Goal: Task Accomplishment & Management: Complete application form

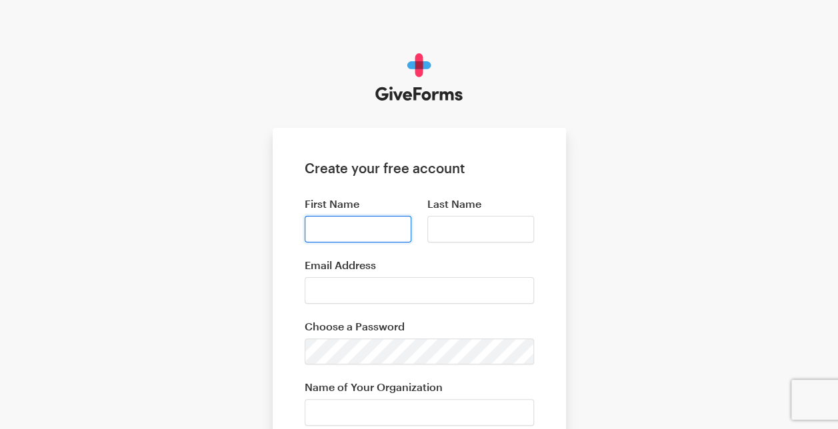
click at [376, 229] on input "First Name" at bounding box center [358, 229] width 107 height 27
type input "[PERSON_NAME]"
type input "Stone"
type input "[EMAIL_ADDRESS][DOMAIN_NAME]"
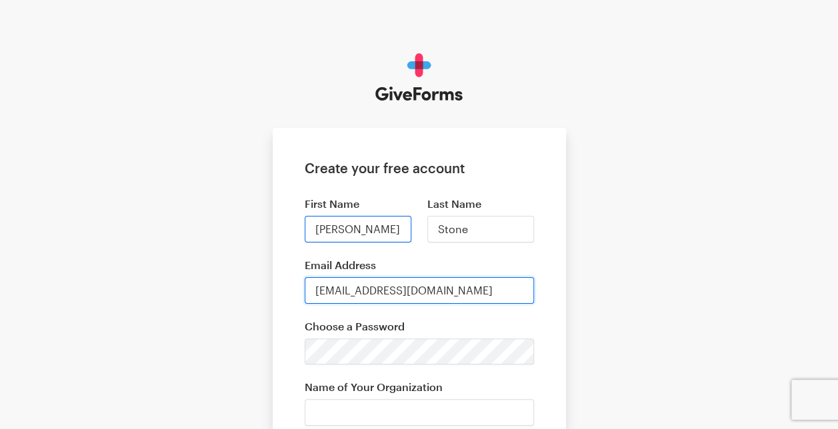
type input "The Nature Conservancy"
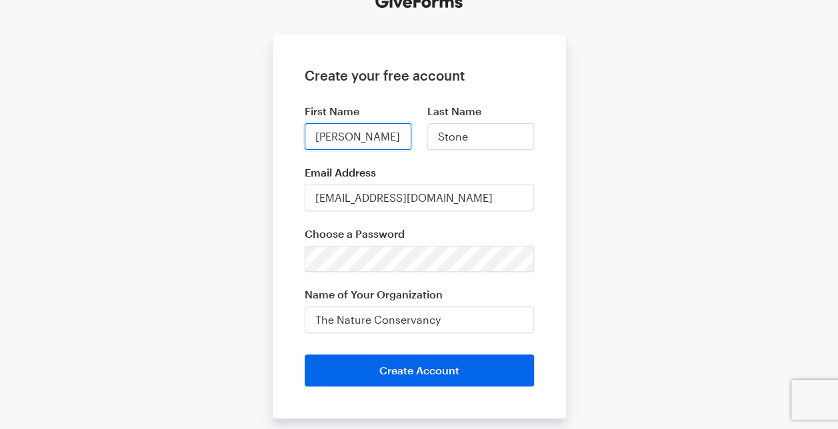
scroll to position [99, 0]
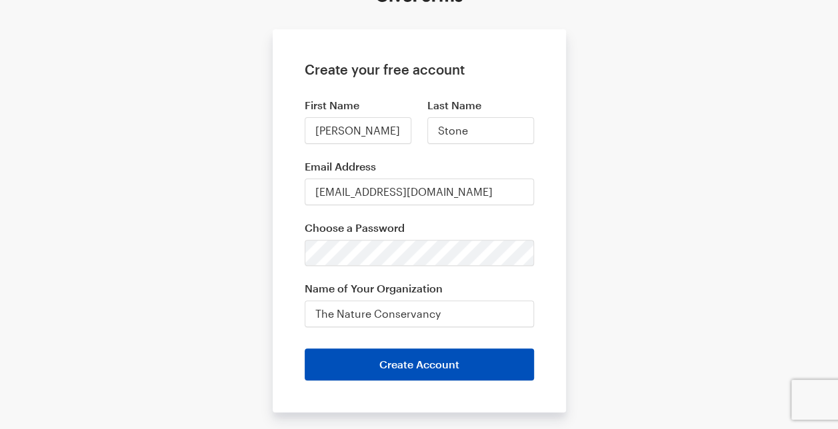
click at [424, 357] on button "Create Account" at bounding box center [419, 365] width 229 height 32
